Goal: Communication & Community: Share content

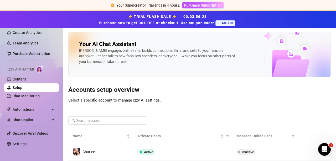
scroll to position [15, 0]
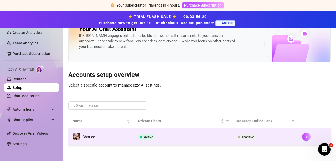
click at [242, 136] on span "Inactive" at bounding box center [248, 137] width 12 height 4
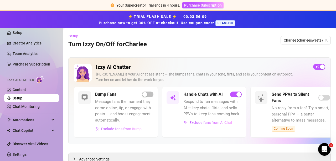
click at [107, 129] on span "Exclude fans from Bump" at bounding box center [121, 129] width 40 height 4
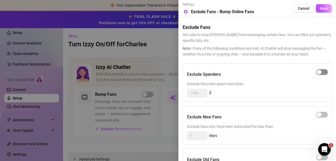
click at [323, 71] on span "button" at bounding box center [322, 72] width 12 height 6
drag, startPoint x: 203, startPoint y: 93, endPoint x: 176, endPoint y: 90, distance: 26.7
click at [176, 90] on div "Settings Preview Exclude Fans - Bump Online Fans Cancel Save Exclude Fans Set r…" at bounding box center [168, 80] width 336 height 161
click at [298, 7] on span "Cancel" at bounding box center [304, 8] width 12 height 4
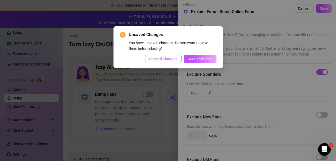
click at [161, 59] on span "Discard Changes" at bounding box center [163, 59] width 28 height 4
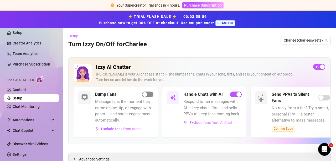
click at [150, 94] on span "button" at bounding box center [148, 94] width 12 height 6
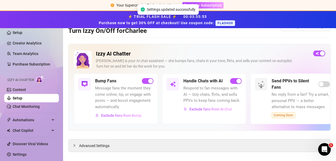
scroll to position [20, 0]
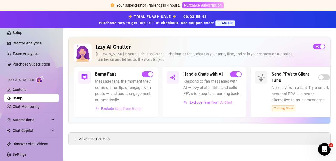
click at [115, 107] on span "Exclude fans from Bump" at bounding box center [121, 108] width 40 height 4
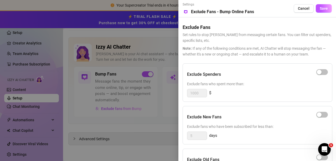
click at [170, 96] on div at bounding box center [168, 80] width 336 height 161
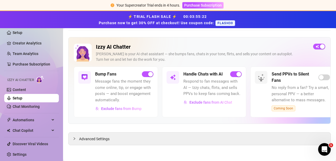
click at [321, 149] on icon "Open Intercom Messenger" at bounding box center [324, 149] width 9 height 9
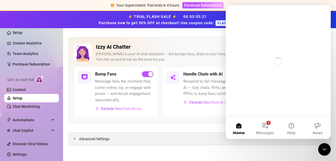
scroll to position [0, 0]
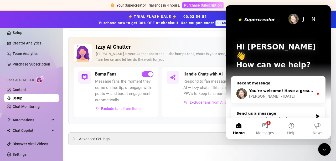
click at [261, 89] on span "You're welcome! Have a great day and if anything comes up, I'm here." at bounding box center [322, 91] width 146 height 4
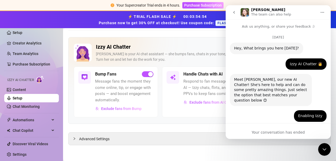
scroll to position [23, 0]
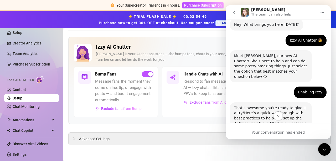
click at [262, 111] on link "Here’s a quick walkthrough with best practices to help you set up the AI." at bounding box center [268, 118] width 69 height 14
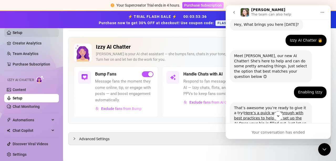
click at [22, 32] on link "Setup" at bounding box center [18, 32] width 10 height 4
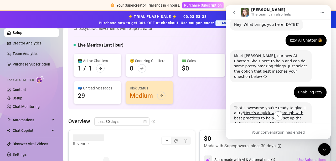
click at [236, 12] on icon "go back" at bounding box center [234, 12] width 4 height 4
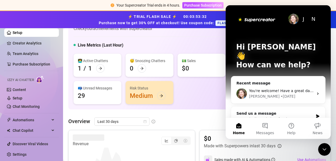
click at [322, 151] on icon "Close Intercom Messenger" at bounding box center [324, 149] width 6 height 6
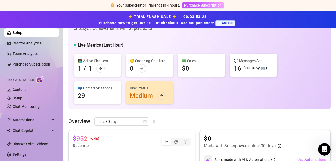
click at [145, 96] on div "Risk Status Medium" at bounding box center [150, 92] width 48 height 23
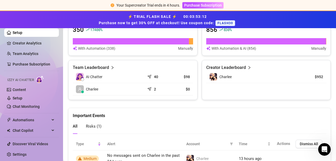
scroll to position [251, 0]
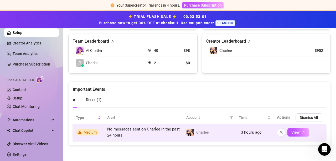
click at [87, 131] on span "Medium" at bounding box center [90, 132] width 13 height 4
click at [291, 134] on span "View" at bounding box center [295, 132] width 8 height 4
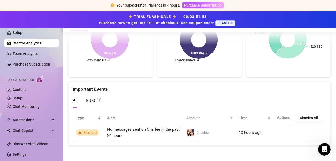
scroll to position [1071, 0]
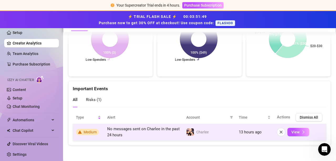
click at [111, 131] on span "No messages sent on Charlee in the past 24 hours" at bounding box center [143, 131] width 73 height 11
click at [93, 132] on span "Medium" at bounding box center [90, 132] width 13 height 4
click at [296, 132] on button "View" at bounding box center [299, 132] width 22 height 8
click at [279, 134] on span "button" at bounding box center [281, 132] width 4 height 4
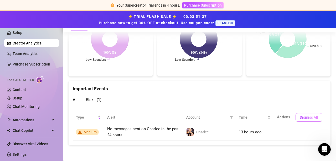
click at [300, 118] on span "Dismiss All" at bounding box center [309, 117] width 18 height 4
click at [27, 121] on span "Automations" at bounding box center [31, 120] width 37 height 8
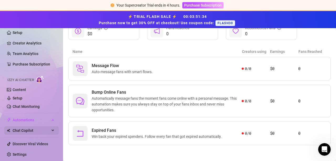
scroll to position [74, 0]
click at [28, 132] on ul "Setup Creator Analytics Team Analytics Purchase Subscription Izzy AI Chatter Co…" at bounding box center [31, 93] width 55 height 134
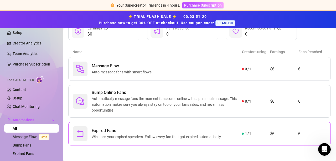
click at [106, 135] on span "Win back your expired spenders. Follow every fan that got expired automatically." at bounding box center [158, 137] width 132 height 6
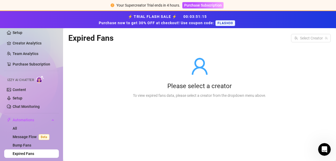
click at [137, 68] on div at bounding box center [199, 66] width 133 height 19
click at [20, 90] on link "Content" at bounding box center [19, 90] width 13 height 4
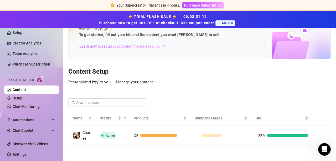
scroll to position [27, 0]
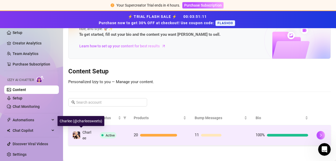
click at [85, 137] on span "Charlee" at bounding box center [87, 135] width 9 height 10
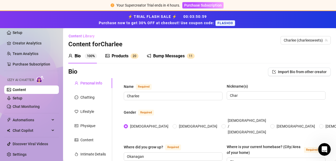
click at [149, 54] on icon "notification" at bounding box center [149, 56] width 4 height 4
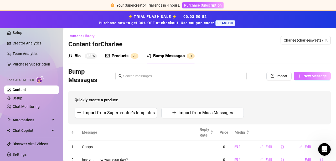
click at [306, 74] on span "New Message" at bounding box center [315, 76] width 23 height 4
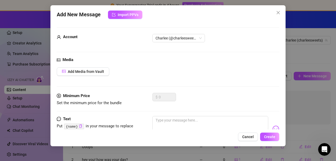
scroll to position [22, 0]
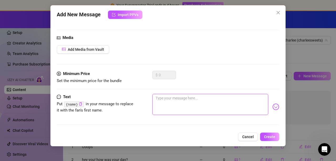
click at [178, 105] on textarea at bounding box center [210, 104] width 116 height 21
click at [177, 104] on textarea at bounding box center [210, 104] width 116 height 21
type textarea "H"
type textarea "He"
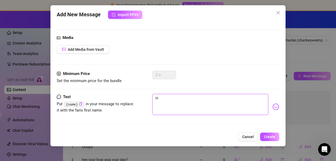
type textarea "He"
type textarea "Hey"
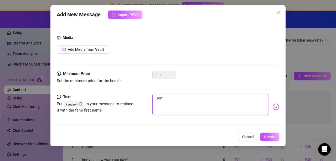
type textarea "Hey h"
type textarea "Hey ha"
type textarea "Hey han"
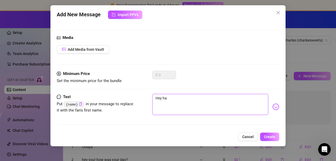
type textarea "Hey han"
type textarea "Hey hand"
type textarea "Hey hands"
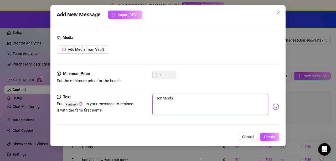
type textarea "Hey handso"
type textarea "Hey handsom"
type textarea "Hey handsome"
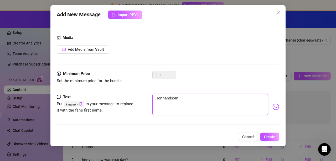
type textarea "Hey handsome"
type textarea "Hey handsome!"
type textarea "Hey handsome!!"
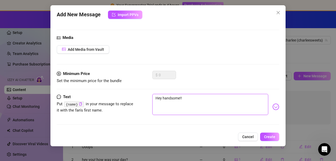
type textarea "Hey handsome!!"
type textarea "Hey handsome!! H"
type textarea "Hey handsome!!"
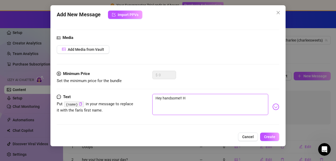
type textarea "Hey handsome!!"
type textarea "Hey handsome!"
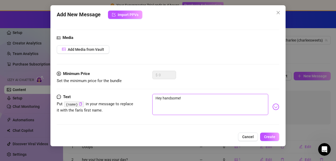
type textarea "Hey handsome!"
type textarea "Hey handsome! H"
type textarea "Hey handsome! Ho"
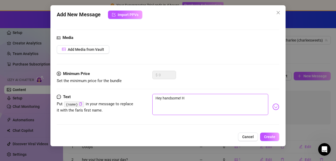
type textarea "Hey handsome! Ho"
type textarea "Hey handsome! How"
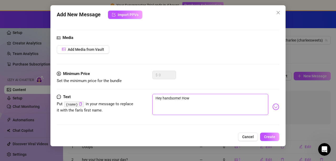
type textarea "Hey handsome! How d"
type textarea "Hey handsome! How di"
type textarea "Hey handsome! How did"
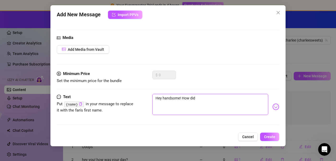
type textarea "Hey handsome! How did"
type textarea "Hey handsome! How di"
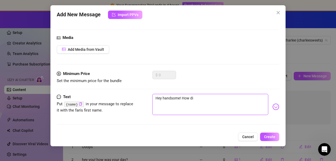
type textarea "Hey handsome! How d"
type textarea "Hey handsome! How"
type textarea "Hey handsome! How w"
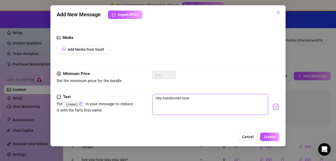
type textarea "Hey handsome! How w"
type textarea "Hey handsome! How wa"
type textarea "Hey handsome! How was"
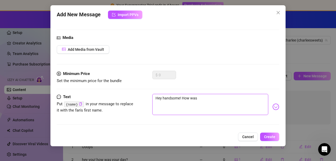
type textarea "Hey handsome! How was"
type textarea "Hey handsome! How was y"
type textarea "Hey handsome! How was yo"
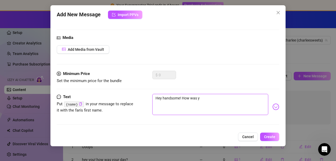
type textarea "Hey handsome! How was yo"
type textarea "Hey handsome! How was you"
type textarea "Hey handsome! How was your"
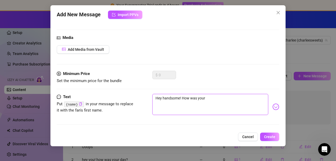
type textarea "Hey handsome! How was your"
type textarea "Hey handsome! How was your d"
type textarea "Hey handsome! How was your da"
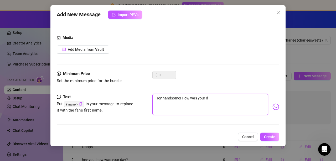
type textarea "Hey handsome! How was your da"
type textarea "Hey handsome! How was your day"
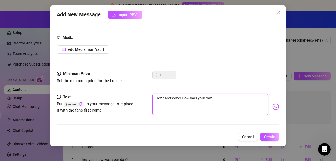
type textarea "Hey handsome! How was your day t"
type textarea "Hey handsome! How was your day to"
type textarea "Hey handsome! How was your day [PERSON_NAME]"
type textarea "Hey handsome! How was your day toda"
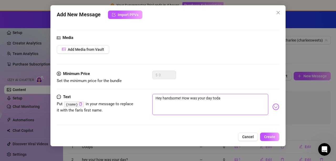
type textarea "Hey handsome! How was your day [DATE]"
type textarea "Hey handsome! How was your day [DATE]?"
type textarea "Hey handsome! How was your day [DATE]??"
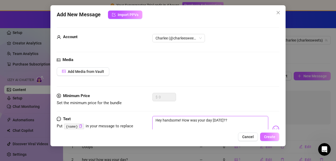
type textarea "Hey handsome! How was your day [DATE]??"
click at [268, 136] on span "Create" at bounding box center [269, 137] width 11 height 4
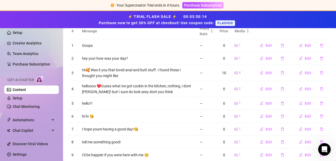
scroll to position [105, 0]
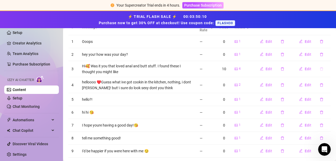
click at [320, 69] on icon "delete" at bounding box center [322, 69] width 4 height 4
click at [328, 55] on span "Yes" at bounding box center [327, 55] width 6 height 4
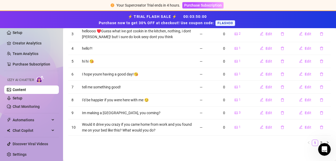
scroll to position [145, 0]
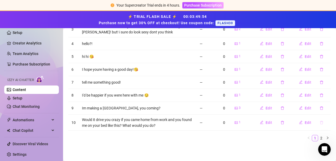
click at [320, 122] on button "button" at bounding box center [322, 122] width 12 height 8
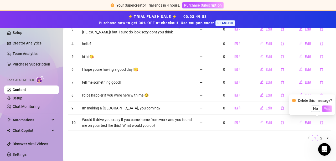
click at [327, 108] on span "Yes" at bounding box center [327, 108] width 6 height 4
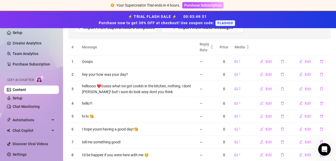
scroll to position [22, 0]
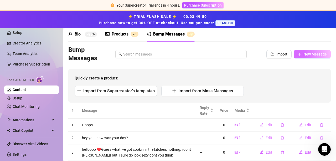
click at [304, 52] on span "New Message" at bounding box center [315, 54] width 23 height 4
type textarea "Type your message here..."
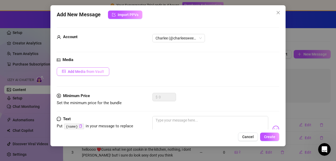
click at [86, 70] on span "Add Media from Vault" at bounding box center [86, 71] width 36 height 4
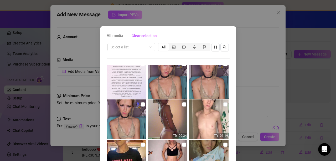
scroll to position [0, 0]
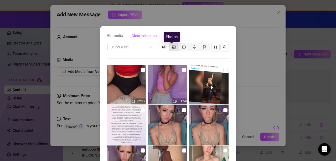
click at [172, 48] on icon "picture" at bounding box center [174, 47] width 4 height 4
click at [170, 44] on input "segmented control" at bounding box center [170, 44] width 0 height 0
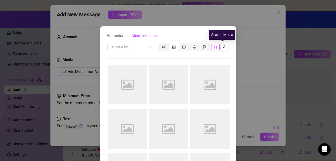
click at [214, 48] on icon "sort-descending" at bounding box center [216, 47] width 4 height 4
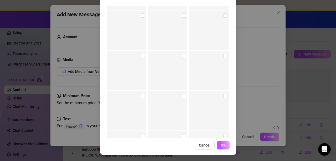
scroll to position [12892, 0]
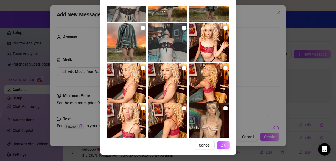
click at [182, 107] on input "checkbox" at bounding box center [184, 108] width 4 height 4
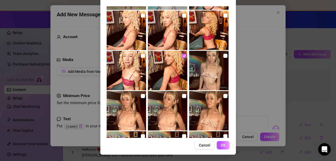
click at [182, 57] on input "checkbox" at bounding box center [184, 56] width 4 height 4
checkbox input "false"
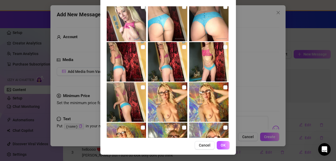
scroll to position [15888, 0]
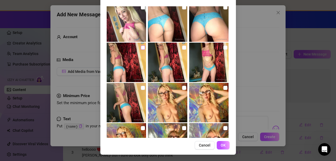
click at [141, 48] on input "checkbox" at bounding box center [143, 47] width 4 height 4
checkbox input "true"
click at [221, 143] on span "OK" at bounding box center [223, 145] width 5 height 4
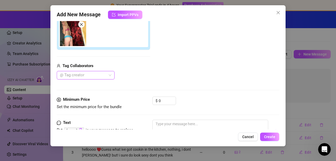
scroll to position [97, 0]
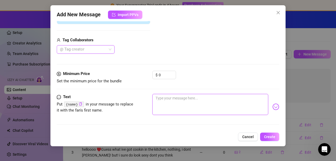
click at [169, 99] on textarea at bounding box center [210, 104] width 116 height 21
type textarea "o"
type textarea "oh"
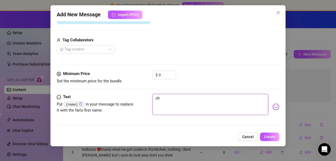
type textarea "oh"
type textarea "oh h"
type textarea "oh he"
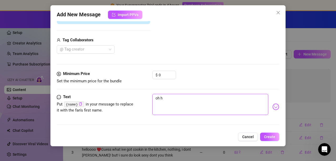
type textarea "oh he"
type textarea "oh hey"
type textarea "oh he"
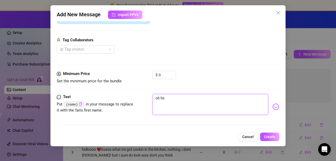
type textarea "oh h"
type textarea "oh"
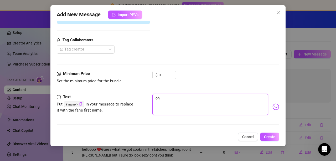
type textarea "oh"
type textarea "o"
type textarea "Type your message here..."
type textarea "O"
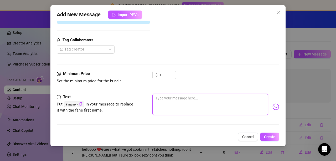
type textarea "O"
type textarea "Oh"
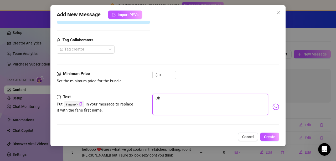
type textarea "Oh h"
type textarea "Oh he"
type textarea "Oh hey"
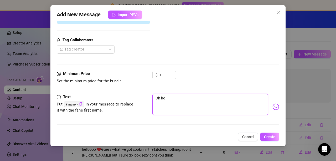
type textarea "Oh hey"
type textarea "Oh hey!"
click at [267, 135] on span "Create" at bounding box center [269, 137] width 11 height 4
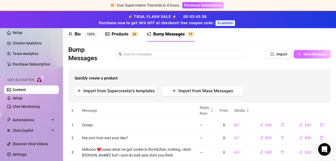
click at [302, 50] on button "New Message" at bounding box center [312, 54] width 37 height 8
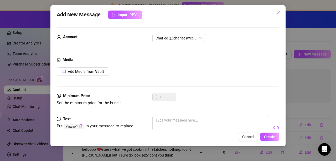
scroll to position [22, 0]
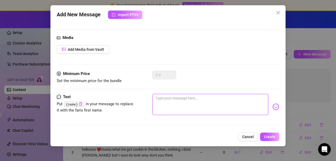
click at [178, 99] on textarea at bounding box center [210, 104] width 116 height 21
type textarea "H"
type textarea "He"
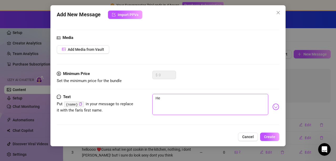
type textarea "Hey"
type textarea "Hey y"
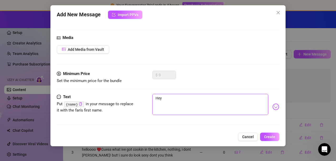
type textarea "Hey y"
type textarea "Hey yo"
type textarea "Hey you"
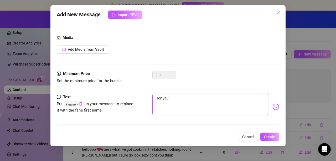
type textarea "Hey you!"
type textarea "Hey you! H"
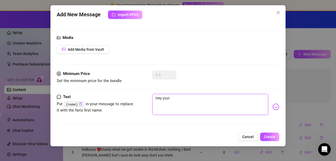
type textarea "Hey you! H"
type textarea "Hey you! Ho"
type textarea "Hey you! How"
type textarea "Hey you! Hows"
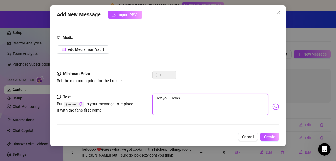
type textarea "Hey you! Hows"
type textarea "Hey you! Hows y"
type textarea "Hey you! Hows yo"
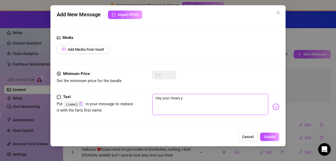
type textarea "Hey you! Hows yo"
type textarea "Hey you! Hows you"
type textarea "Hey you! Hows your"
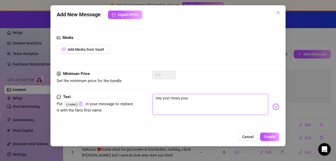
type textarea "Hey you! Hows your"
type textarea "Hey you! Hows your d"
type textarea "Hey you! Hows your da"
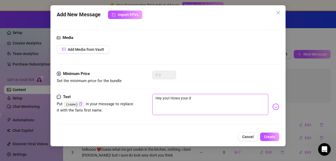
type textarea "Hey you! Hows your da"
type textarea "Hey you! Hows your day"
type textarea "Hey you! Hows your day g"
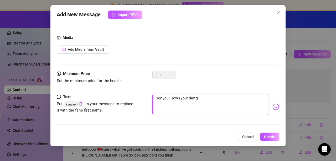
type textarea "Hey you! Hows your day go"
type textarea "Hey you! Hows your day goi"
type textarea "Hey you! Hows your day goin"
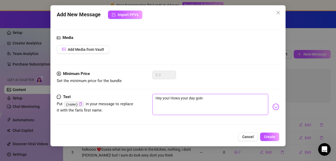
type textarea "Hey you! Hows your day going"
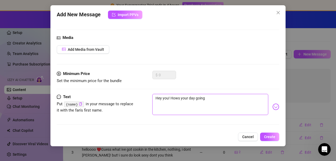
type textarea "Hey you! Hows your day going?"
click at [274, 139] on span "Create" at bounding box center [269, 137] width 11 height 4
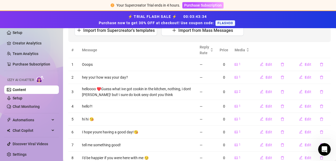
scroll to position [37, 0]
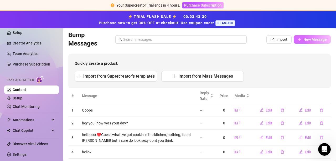
click at [304, 38] on span "New Message" at bounding box center [315, 39] width 23 height 4
type textarea "Type your message here..."
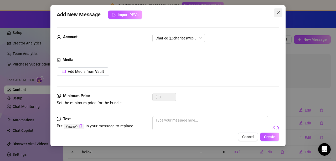
click at [281, 10] on button "Close" at bounding box center [278, 12] width 8 height 8
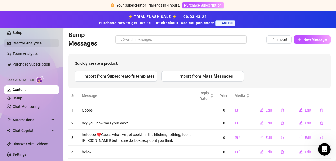
click at [21, 40] on link "Creator Analytics" at bounding box center [34, 43] width 42 height 8
